Goal: Book appointment/travel/reservation

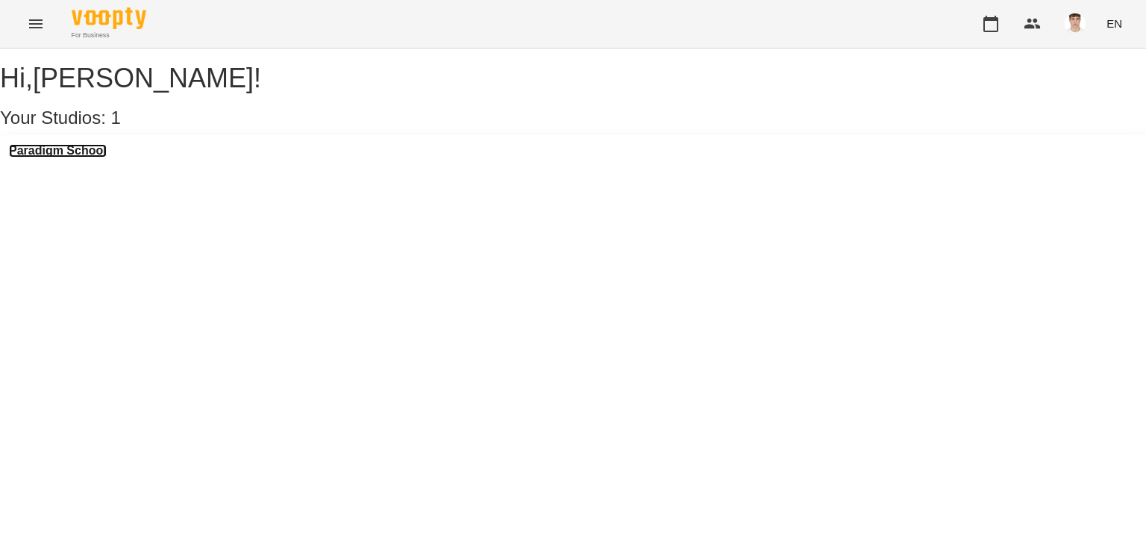
click at [80, 157] on h3 "Paradigm School" at bounding box center [58, 150] width 98 height 13
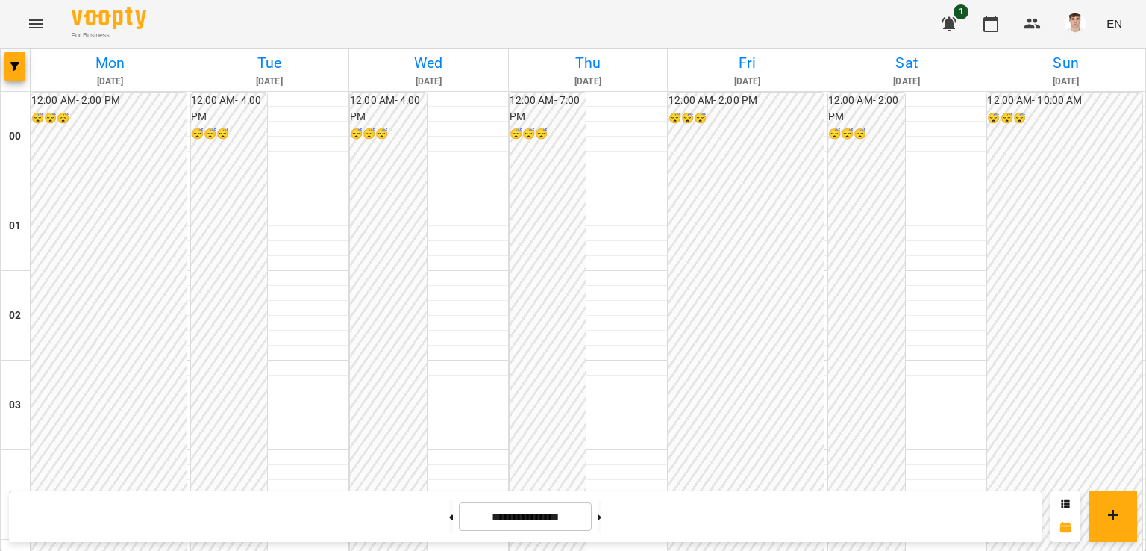
scroll to position [1309, 0]
click at [449, 527] on button at bounding box center [451, 516] width 4 height 33
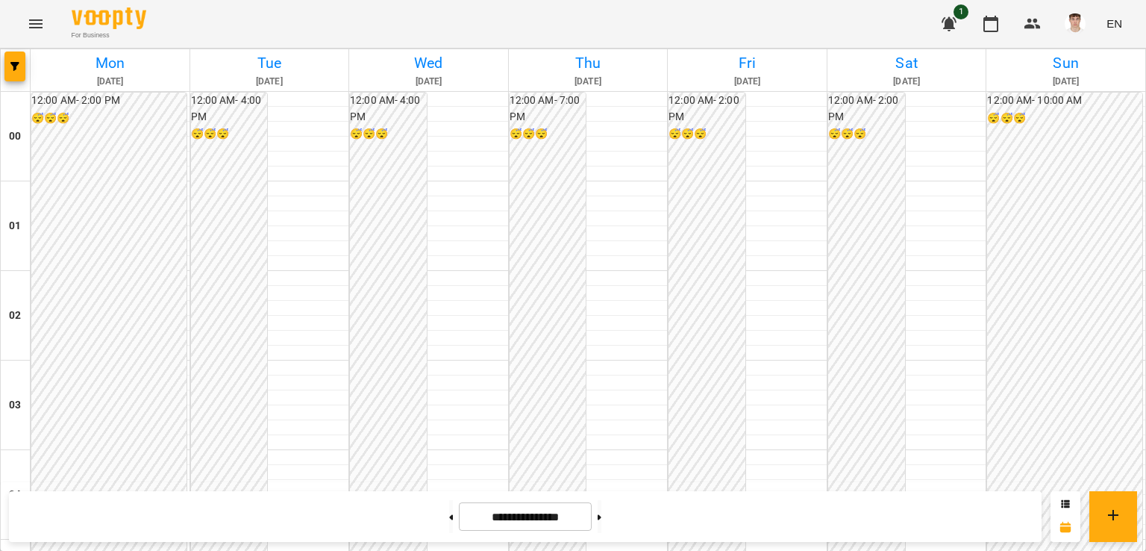
scroll to position [1011, 0]
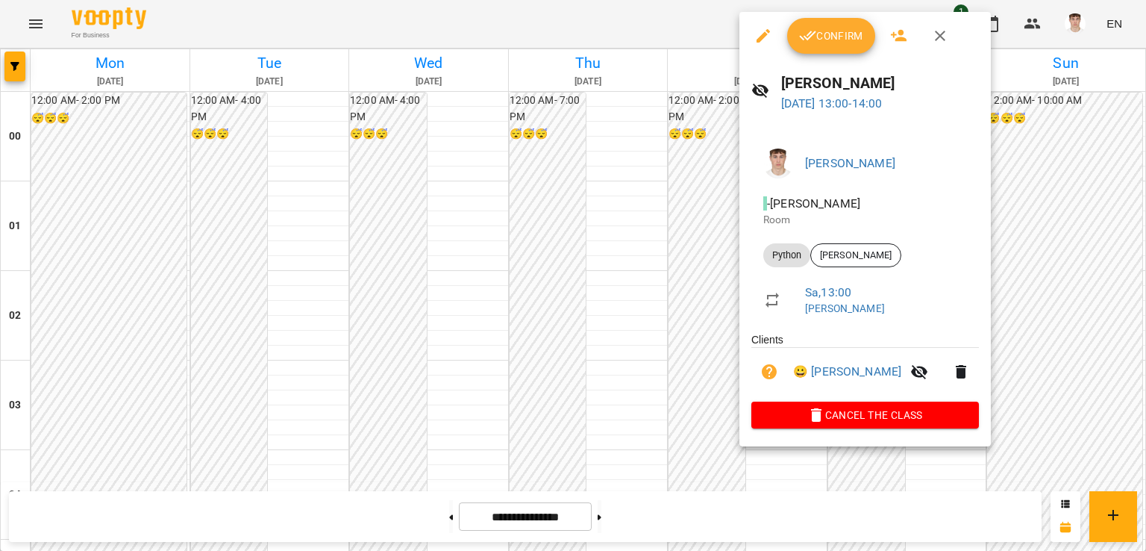
click at [642, 232] on div at bounding box center [573, 275] width 1146 height 551
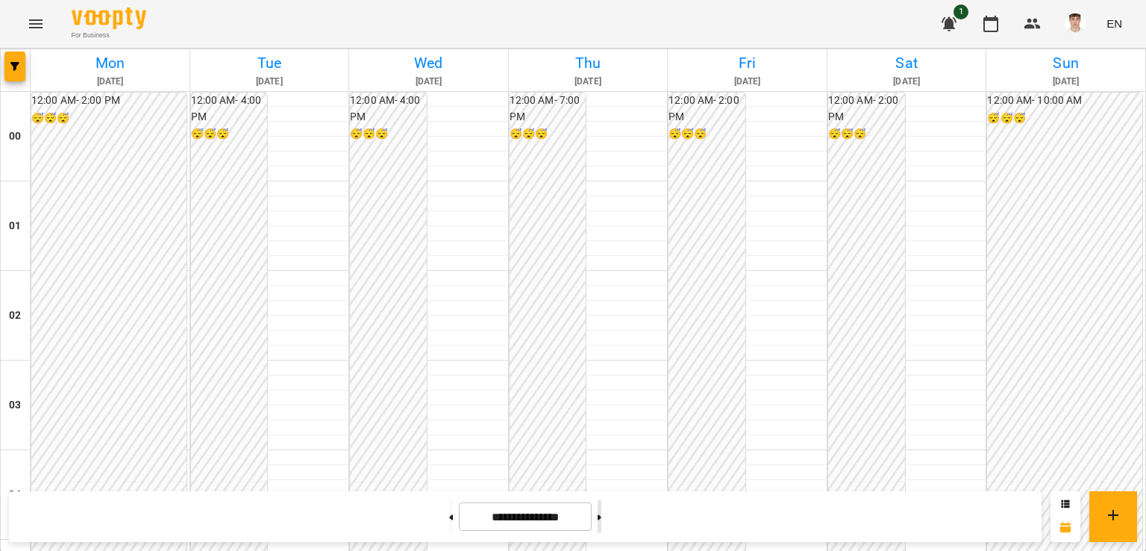
click at [601, 516] on icon at bounding box center [600, 517] width 4 height 6
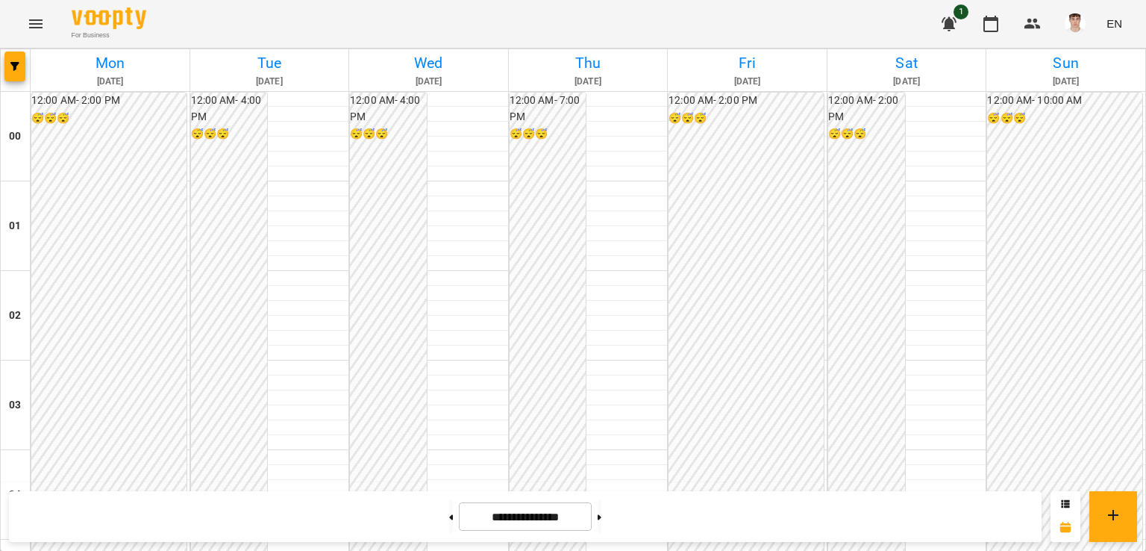
scroll to position [1235, 0]
click at [601, 514] on button at bounding box center [600, 516] width 4 height 33
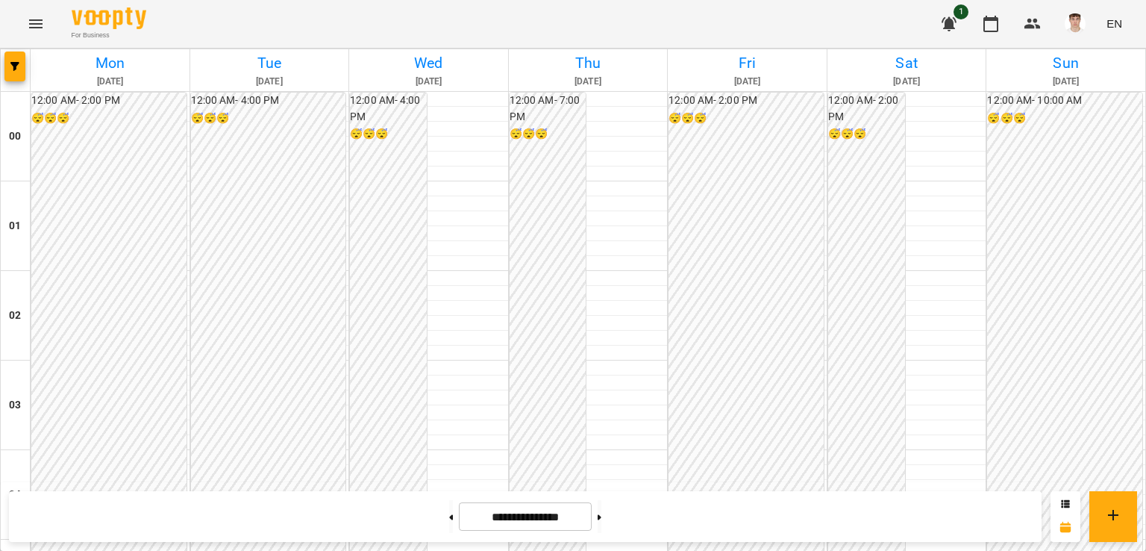
scroll to position [1309, 0]
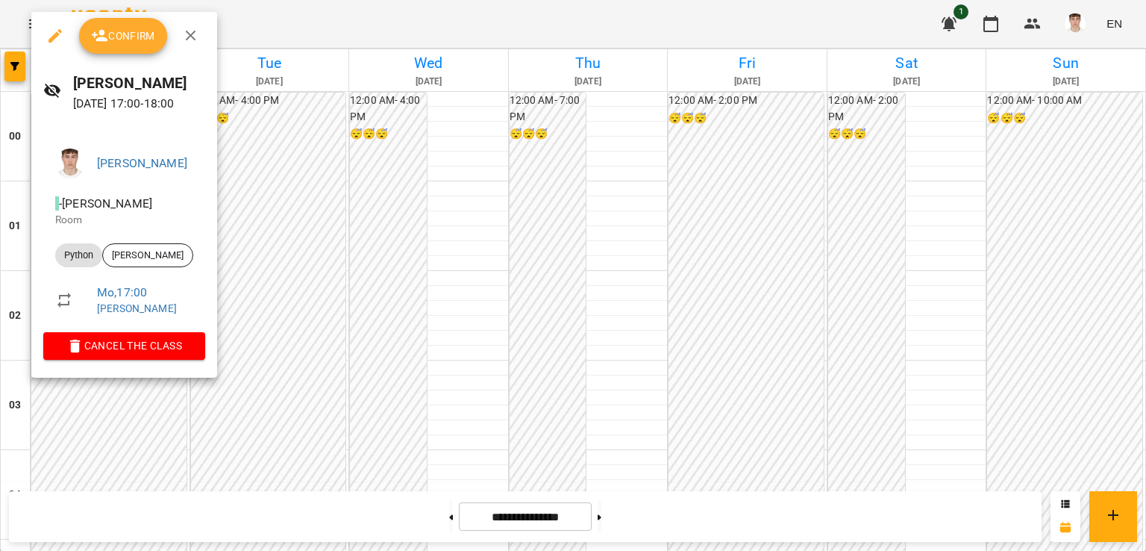
click at [106, 424] on div at bounding box center [573, 275] width 1146 height 551
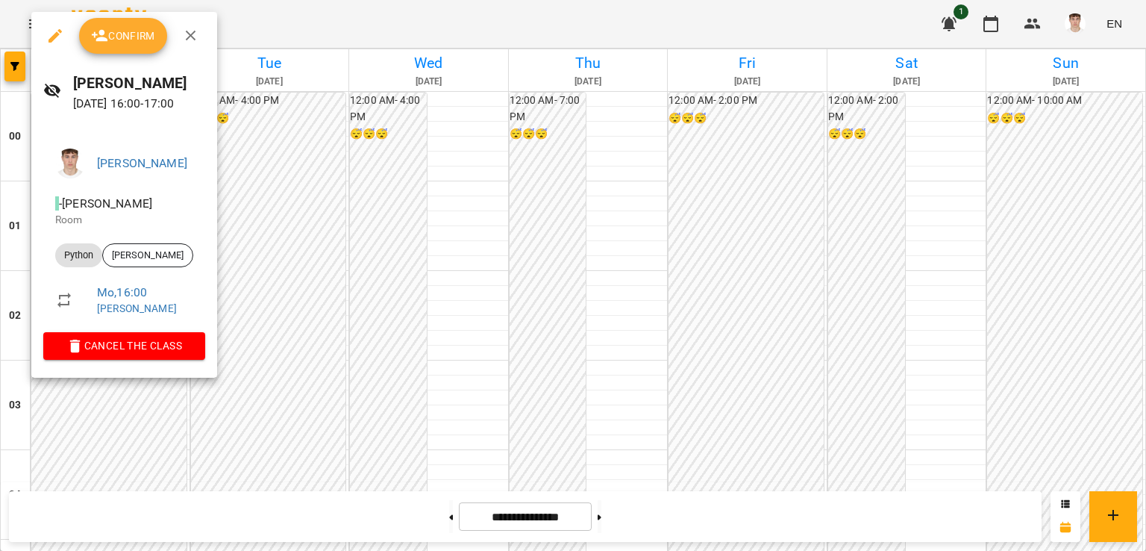
click at [34, 419] on div at bounding box center [573, 275] width 1146 height 551
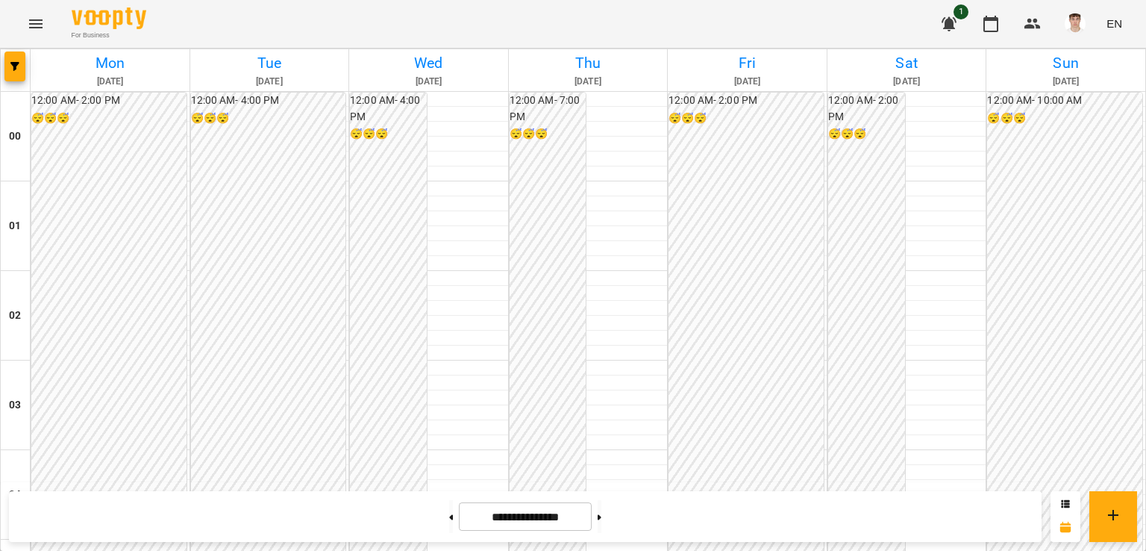
scroll to position [1011, 0]
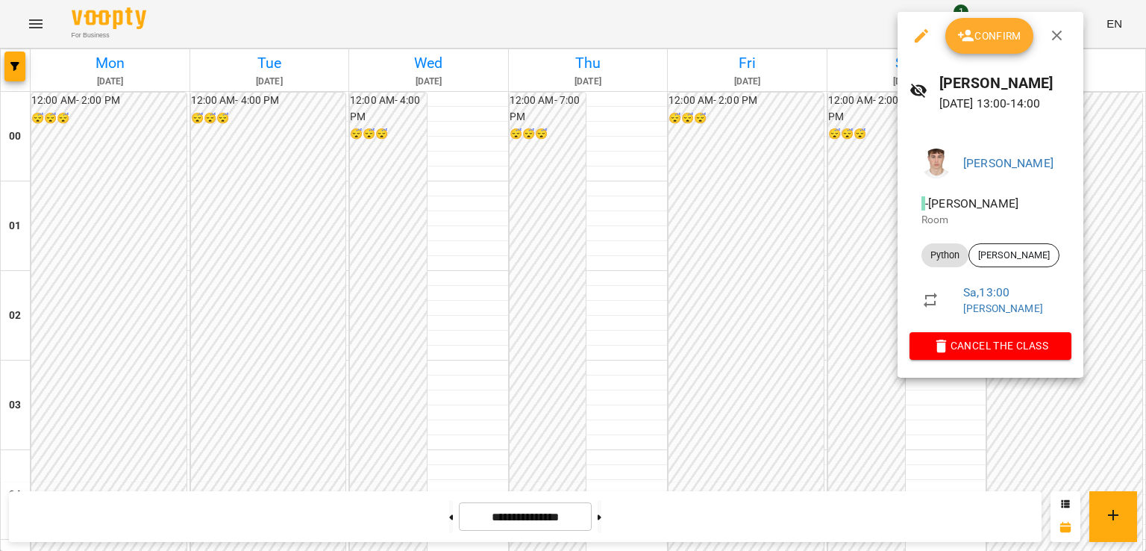
click at [683, 234] on div at bounding box center [573, 275] width 1146 height 551
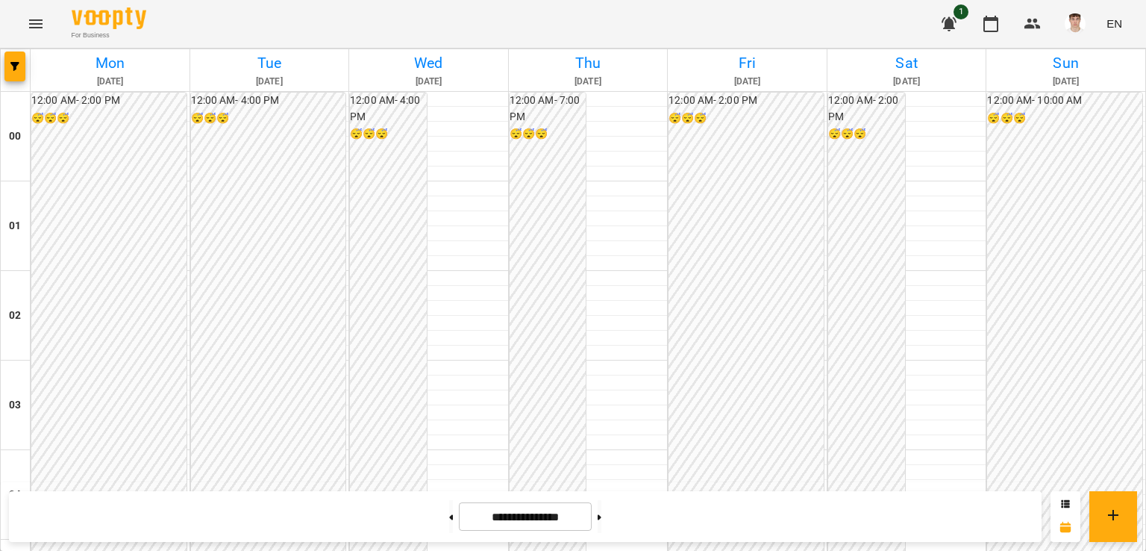
scroll to position [1309, 0]
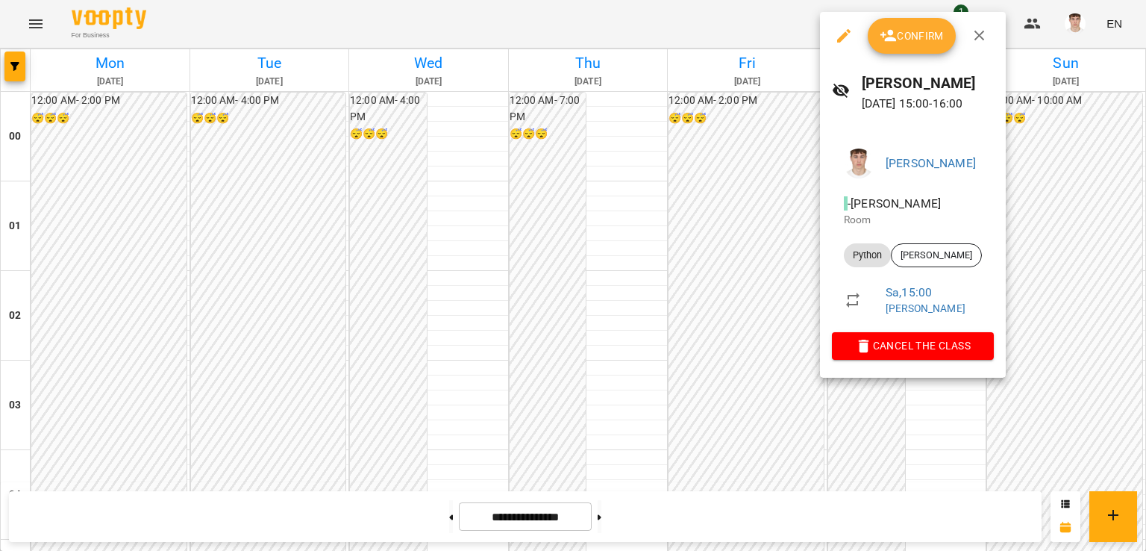
click at [671, 177] on div at bounding box center [573, 275] width 1146 height 551
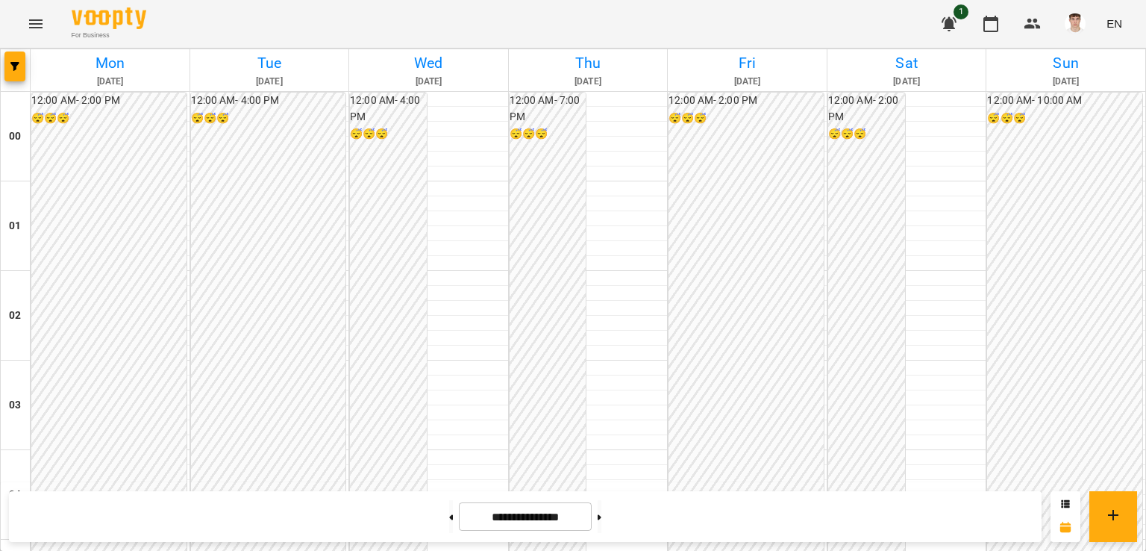
scroll to position [1458, 0]
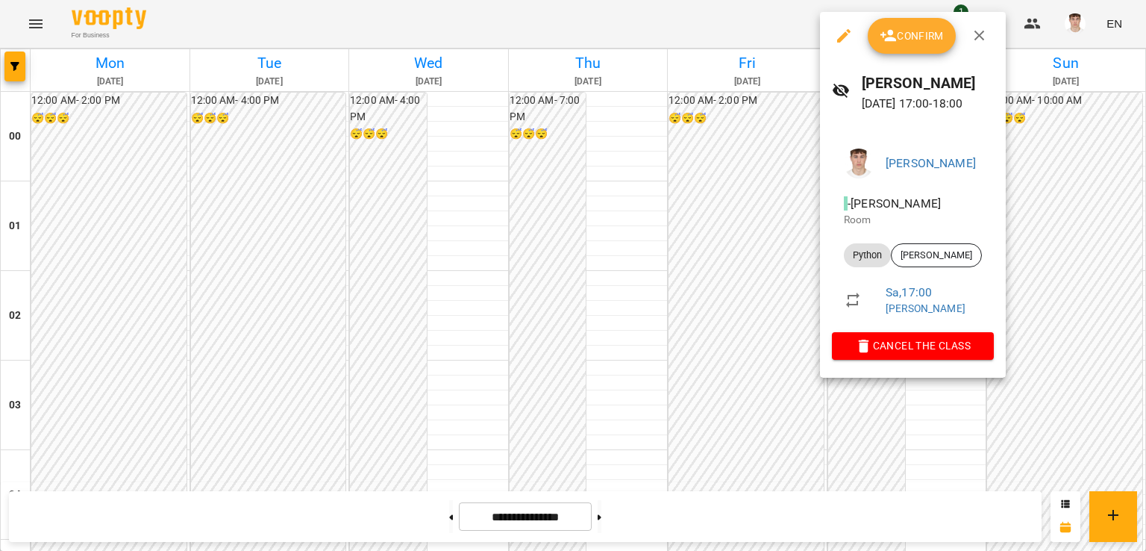
click at [677, 200] on div at bounding box center [573, 275] width 1146 height 551
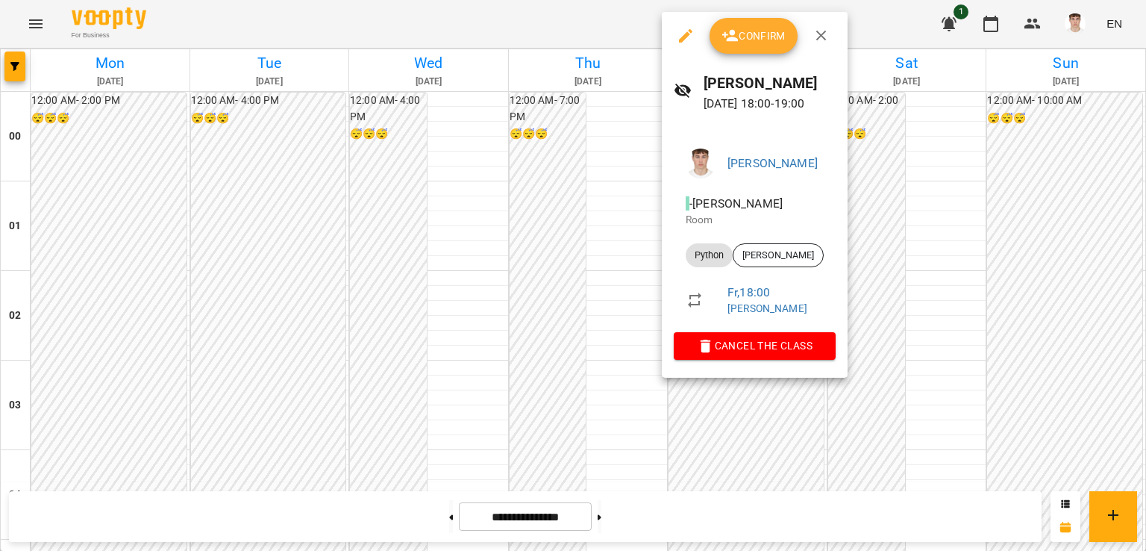
drag, startPoint x: 584, startPoint y: 367, endPoint x: 584, endPoint y: 378, distance: 11.2
click at [585, 368] on div at bounding box center [573, 275] width 1146 height 551
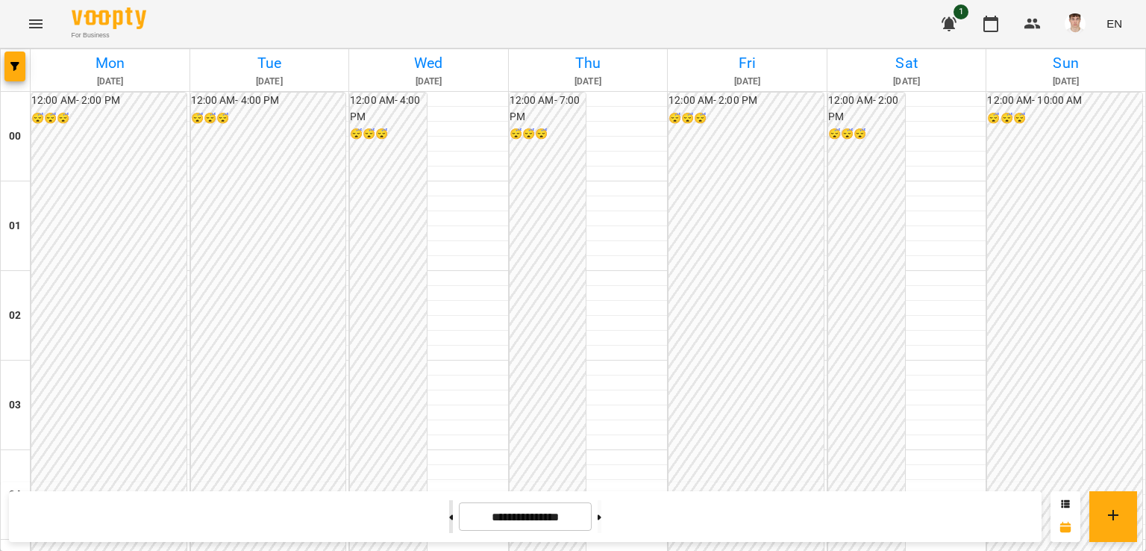
click at [449, 523] on button at bounding box center [451, 516] width 4 height 33
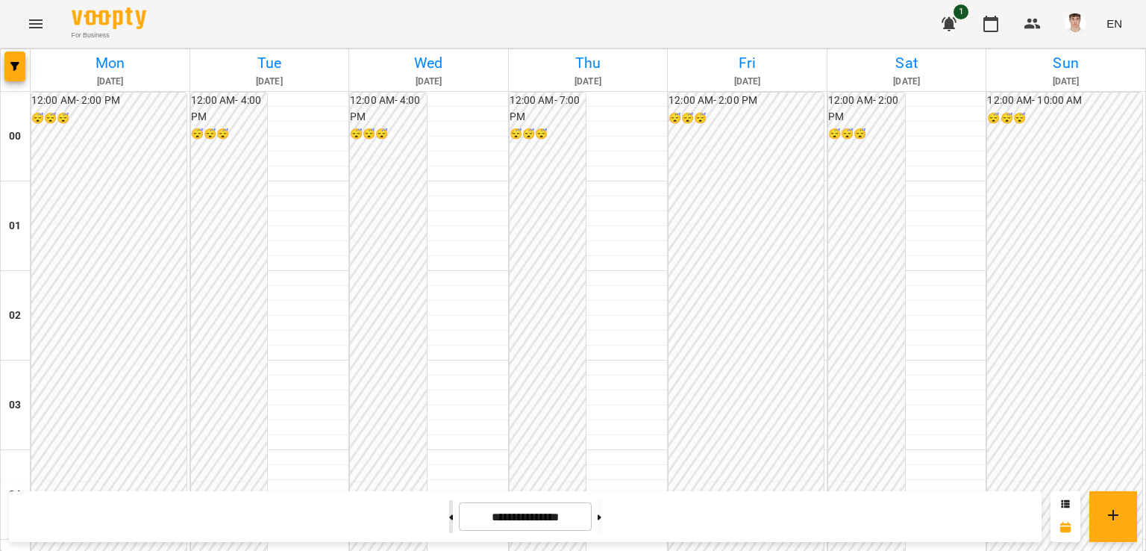
click at [449, 518] on icon at bounding box center [451, 517] width 4 height 6
type input "**********"
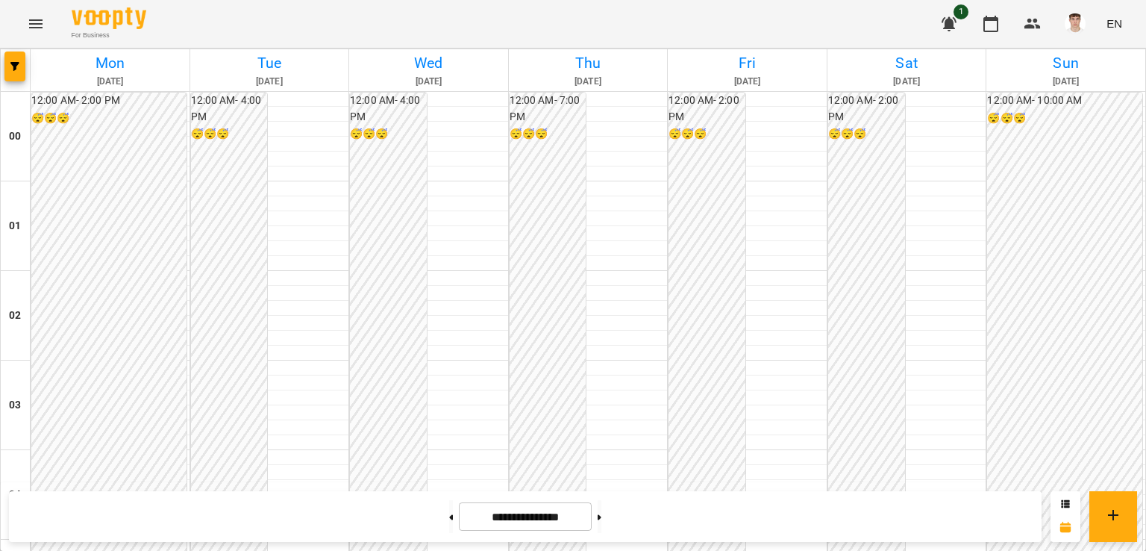
scroll to position [1309, 0]
